Goal: Transaction & Acquisition: Purchase product/service

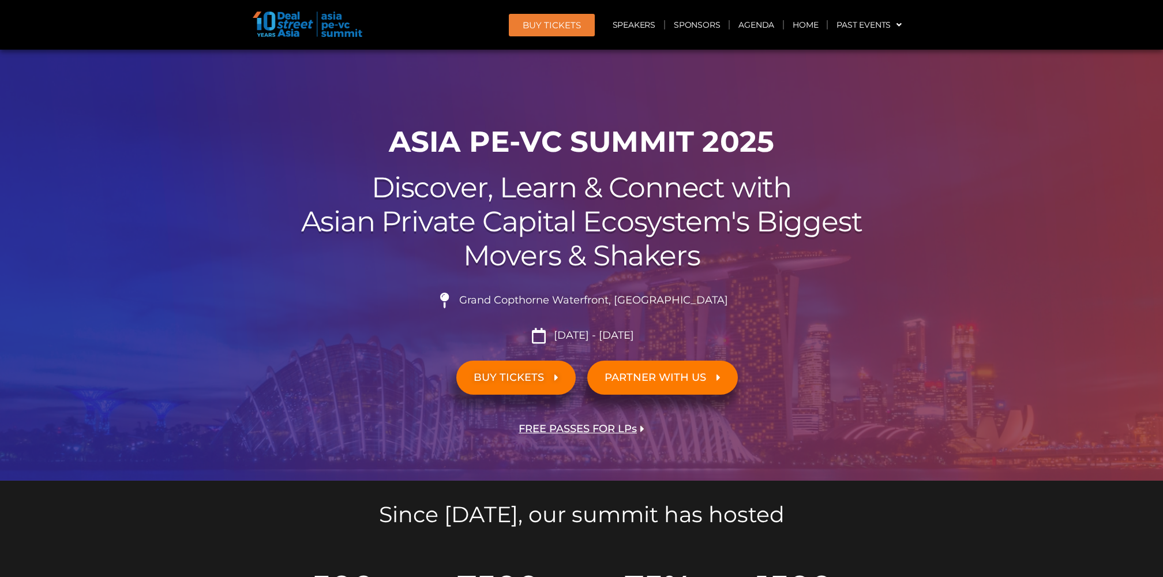
click at [563, 21] on span "BUY Tickets" at bounding box center [551, 25] width 58 height 9
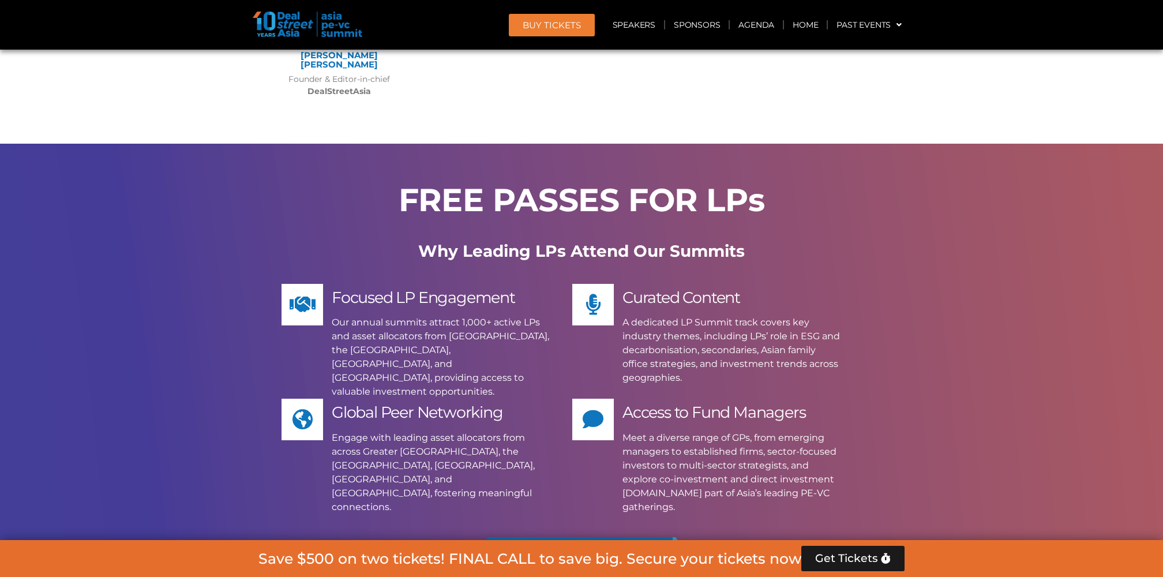
scroll to position [6237, 0]
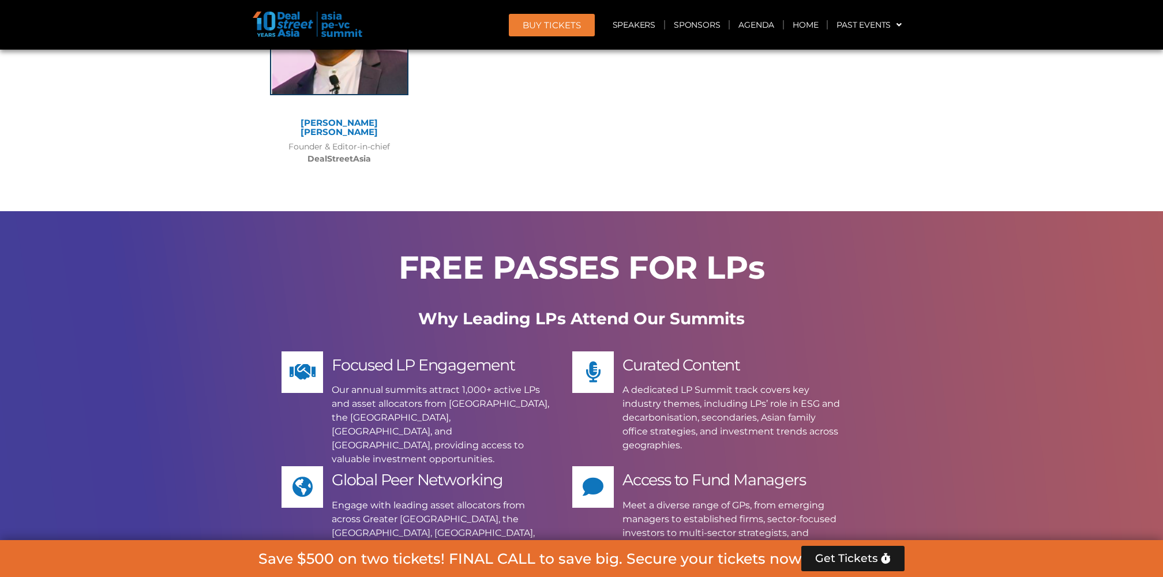
click at [300, 22] on img at bounding box center [308, 24] width 110 height 25
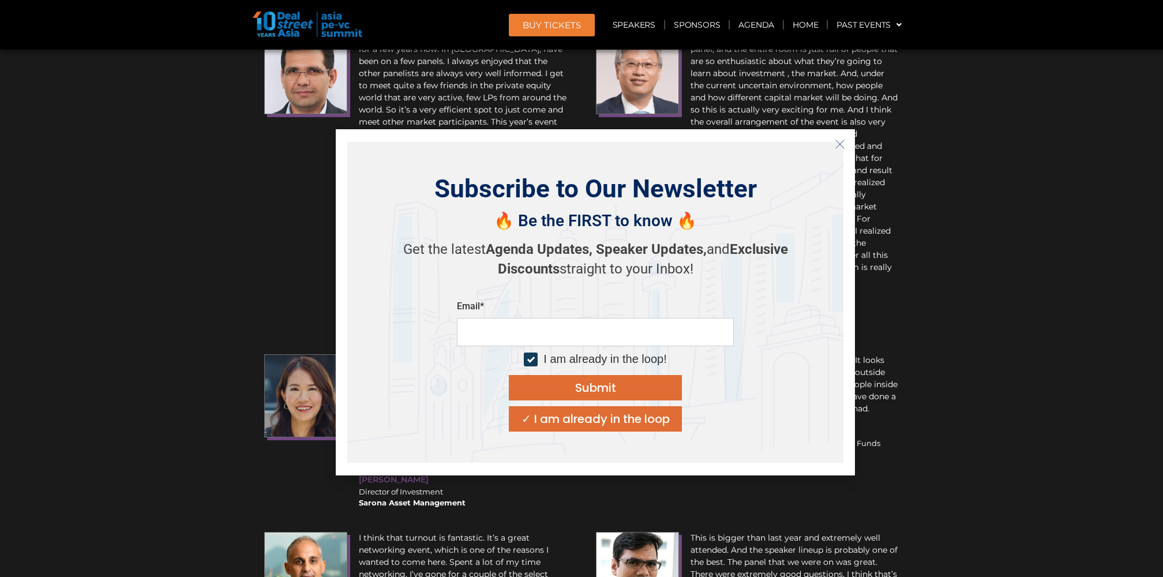
scroll to position [11632, 0]
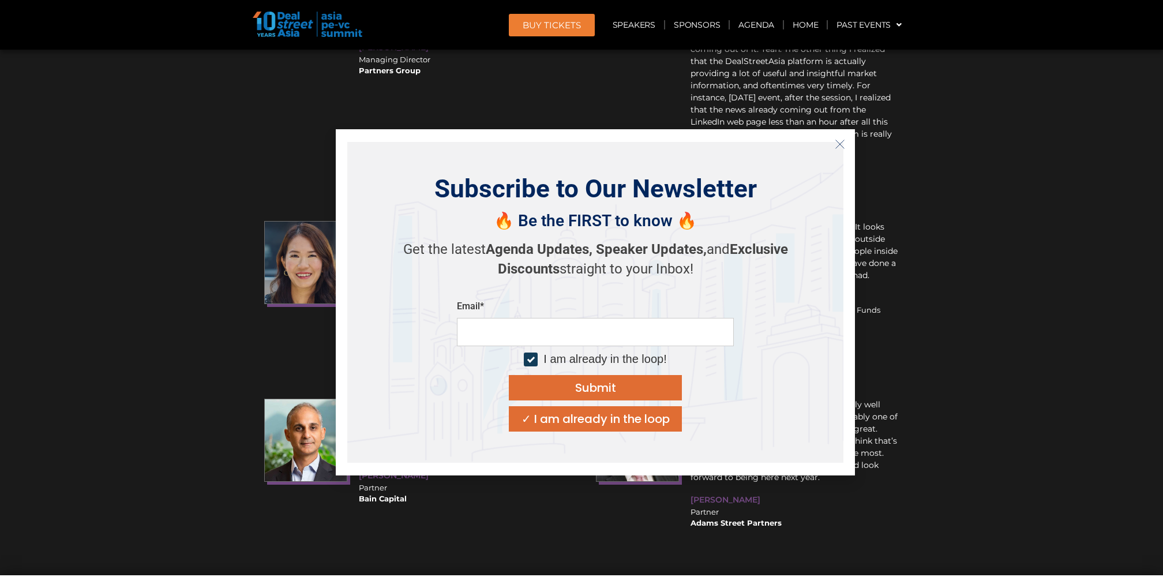
drag, startPoint x: 221, startPoint y: 492, endPoint x: 246, endPoint y: 495, distance: 24.4
click at [837, 144] on icon "Close" at bounding box center [839, 144] width 10 height 10
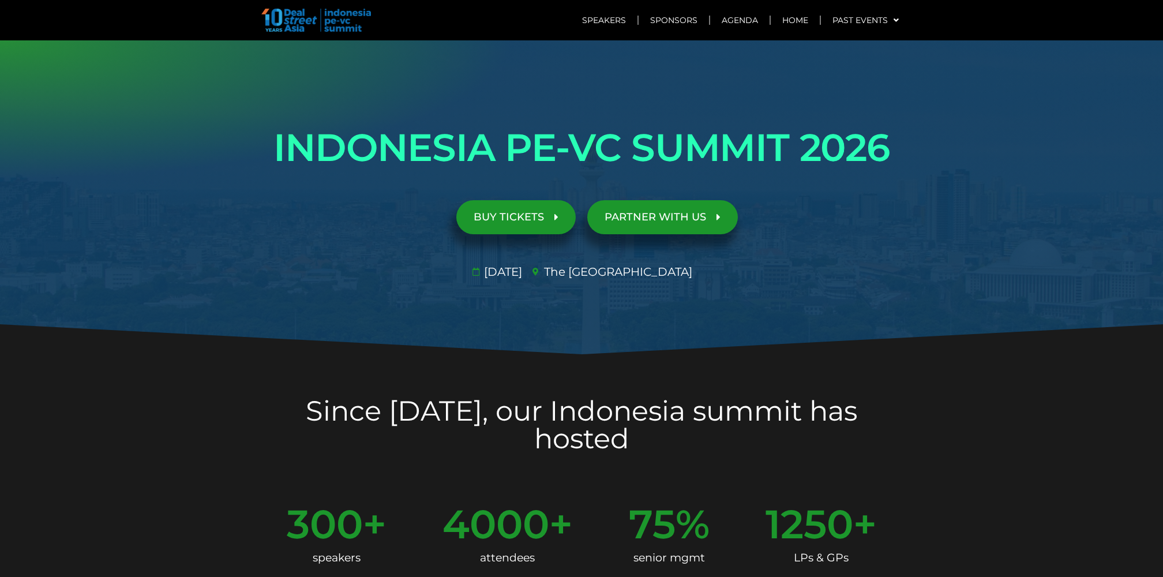
click at [524, 215] on span "BUY TICKETS" at bounding box center [508, 217] width 70 height 11
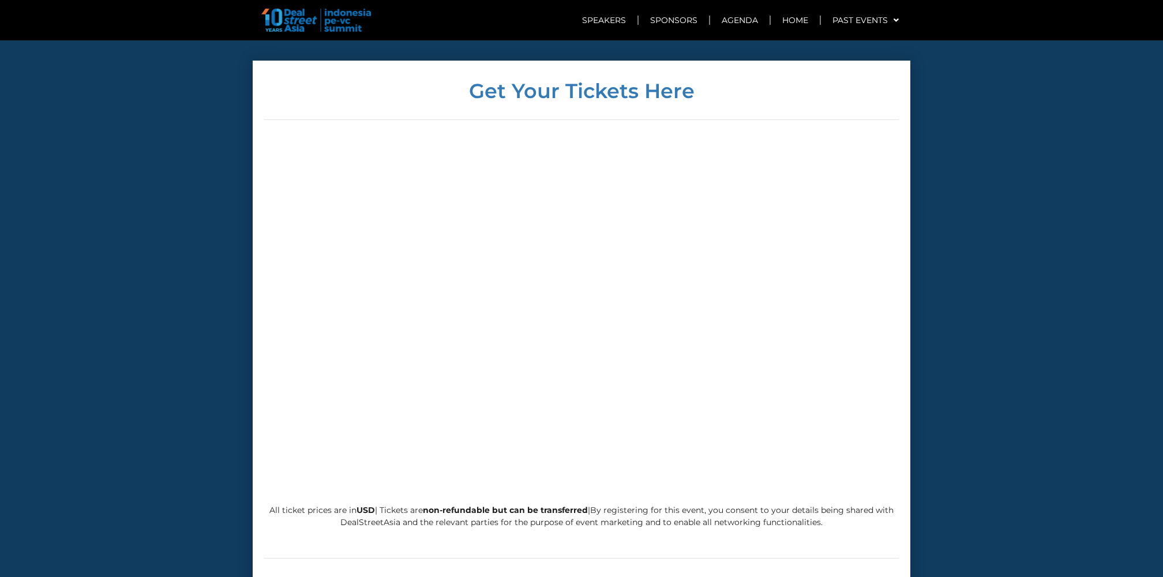
scroll to position [4728, 0]
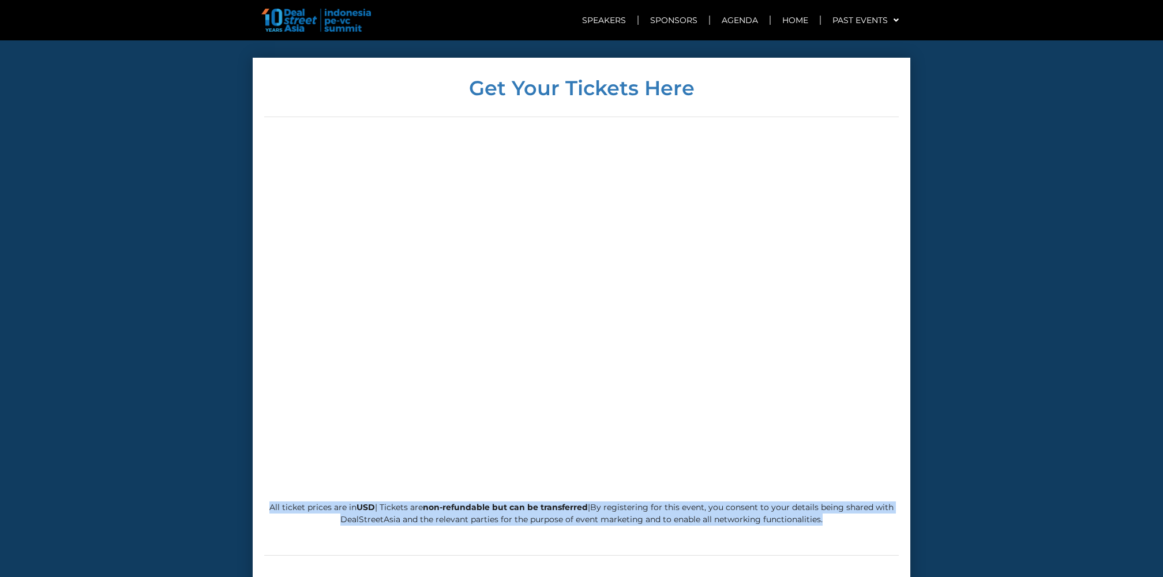
drag, startPoint x: 834, startPoint y: 465, endPoint x: 272, endPoint y: 452, distance: 563.0
click at [268, 501] on p "All ticket prices are in USD | Tickets are non-refundable but can be transferre…" at bounding box center [581, 513] width 634 height 24
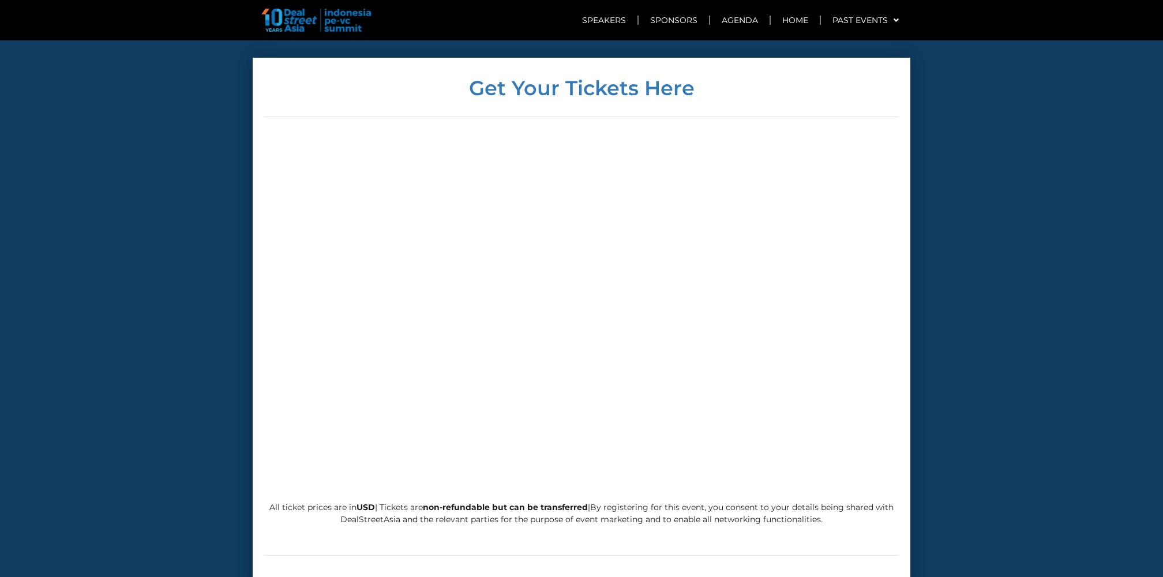
click at [998, 126] on section "Get Your Tickets Here All ticket prices are in USD | Tickets are non-refundable…" at bounding box center [581, 322] width 1163 height 529
